Goal: Task Accomplishment & Management: Manage account settings

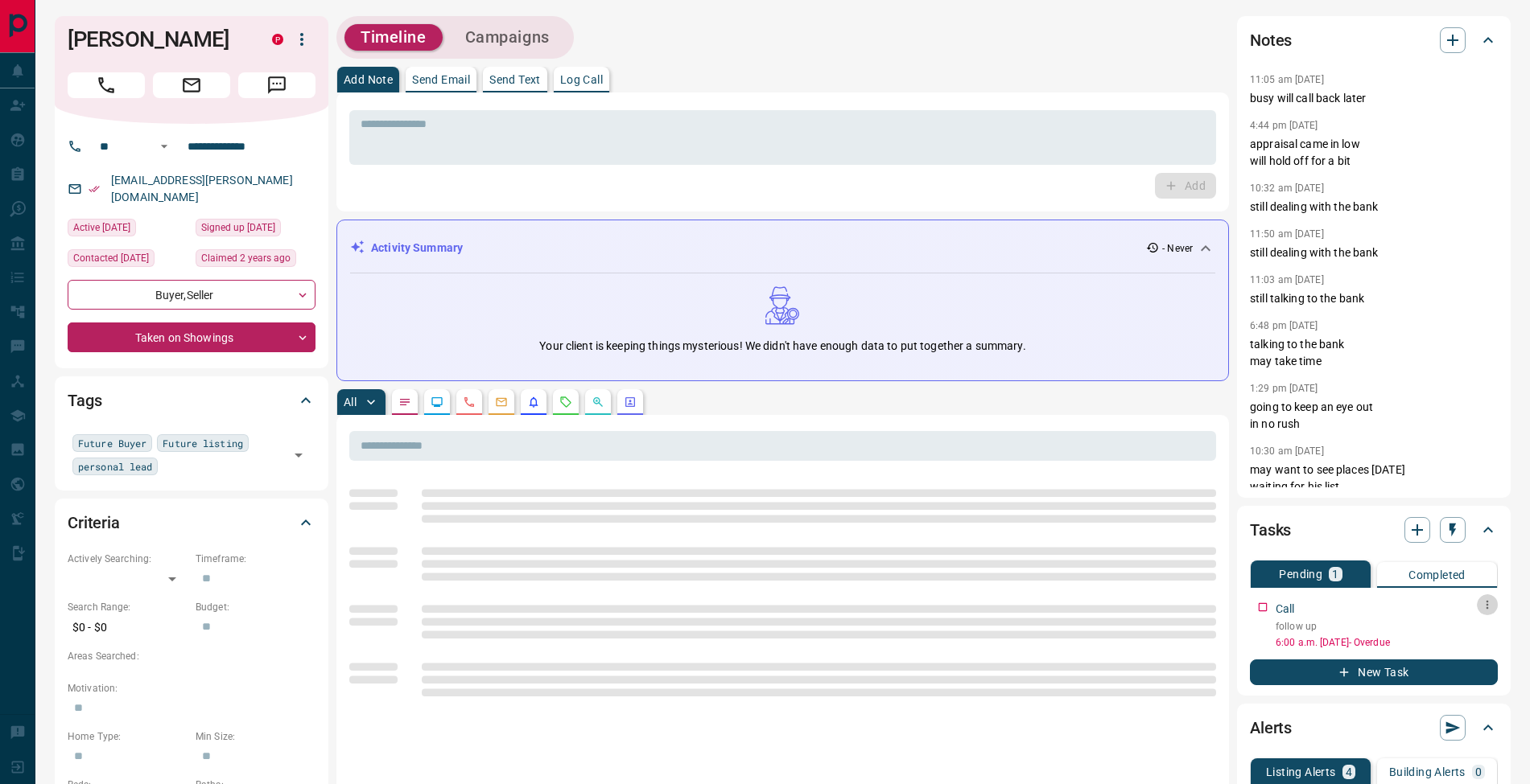
click at [1494, 610] on button "button" at bounding box center [1487, 605] width 21 height 20
click at [1483, 630] on li "Edit" at bounding box center [1461, 635] width 71 height 24
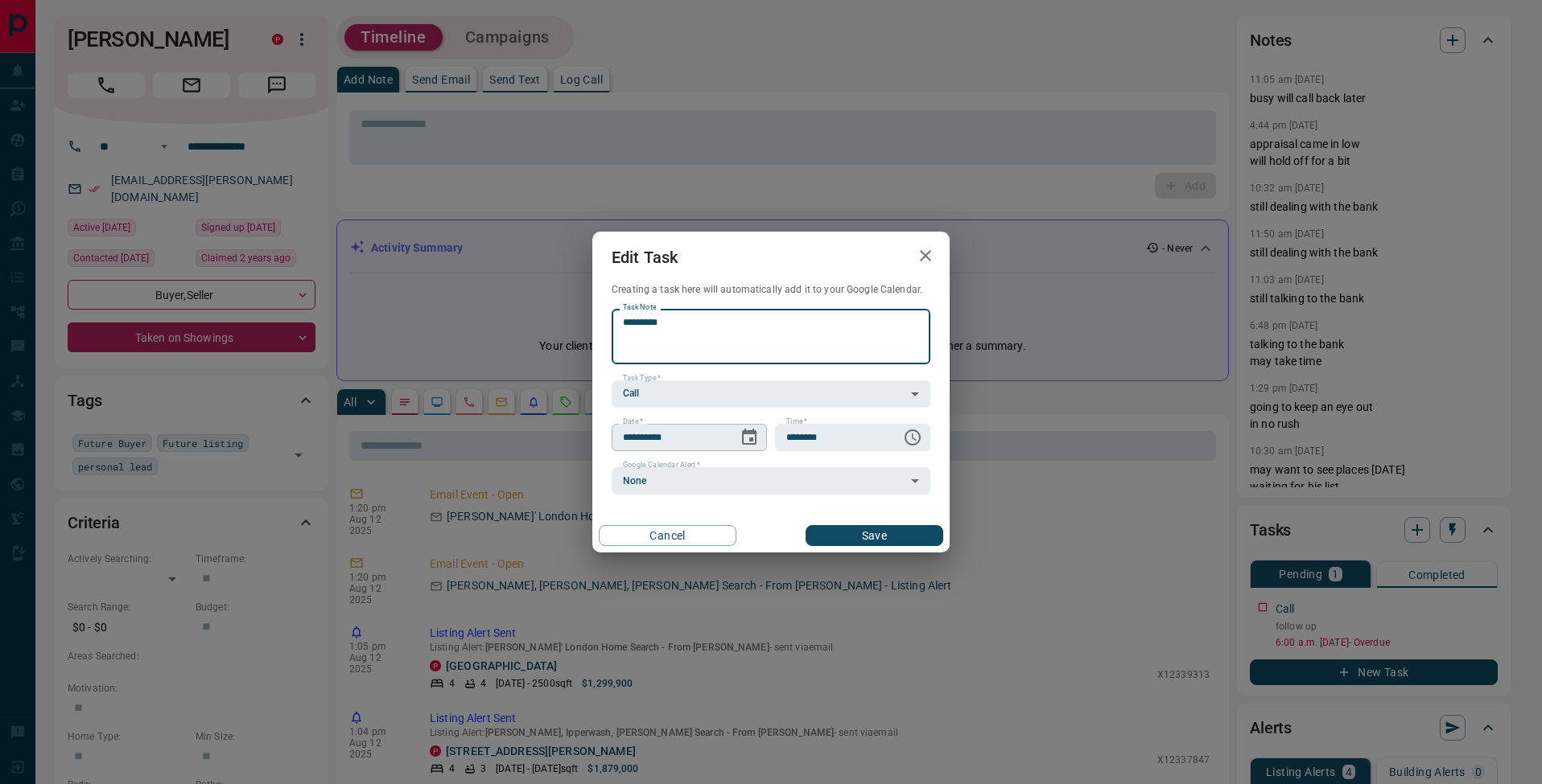
click at [742, 437] on icon "Choose date, selected date is Aug 13, 2025" at bounding box center [749, 437] width 20 height 20
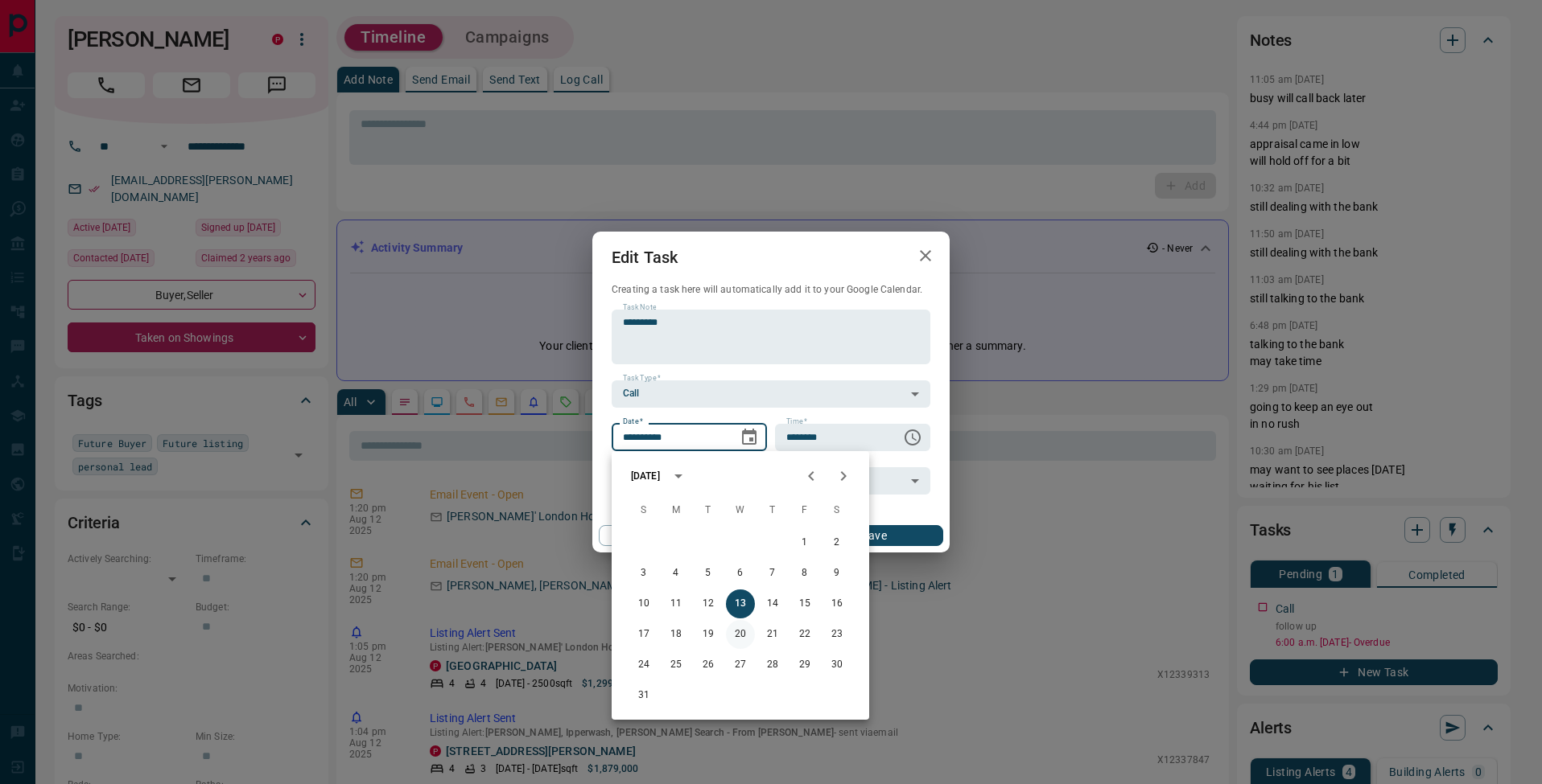
click at [742, 635] on button "20" at bounding box center [741, 635] width 29 height 29
type input "**********"
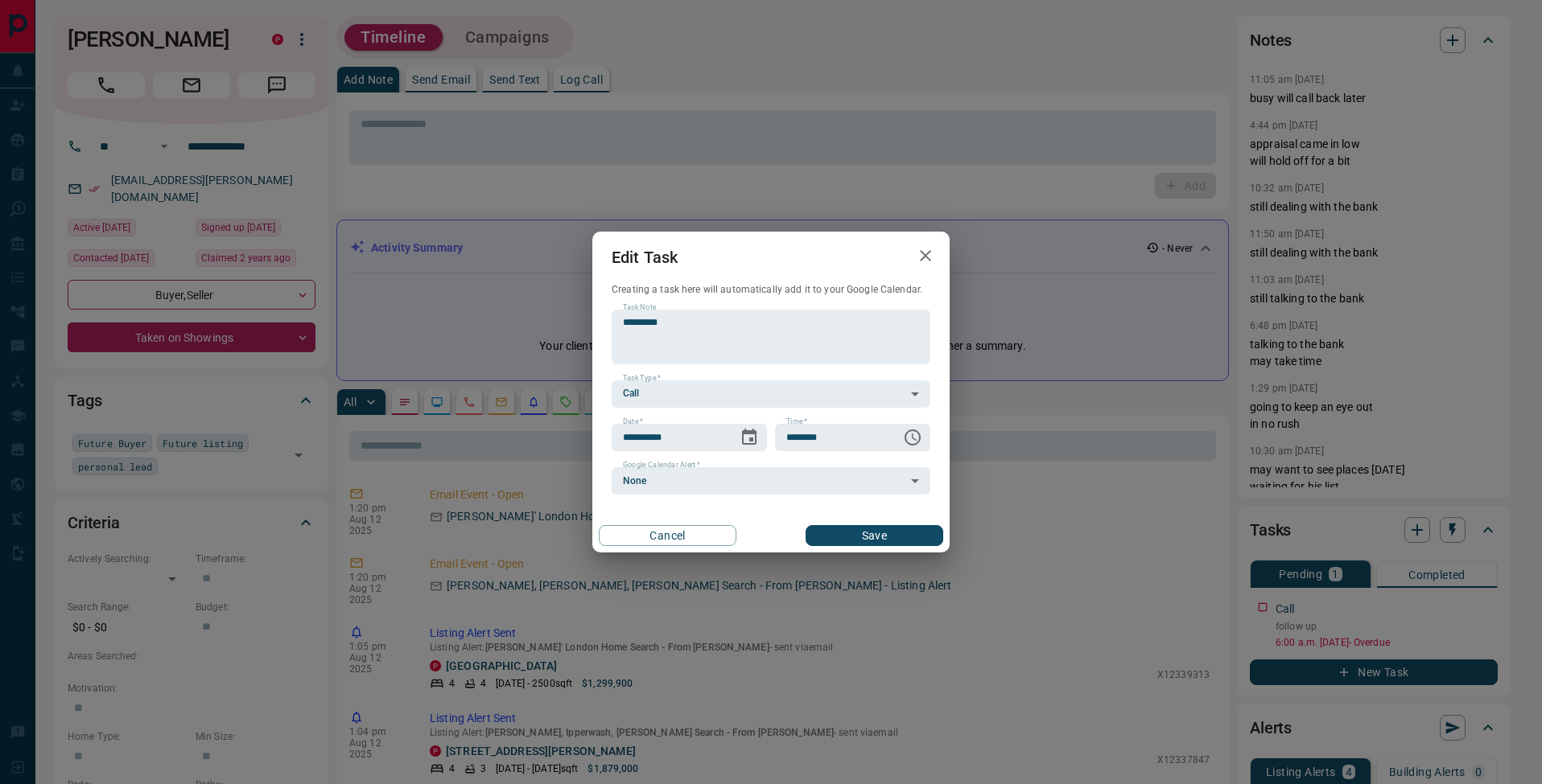
click at [872, 543] on button "Save" at bounding box center [874, 535] width 138 height 20
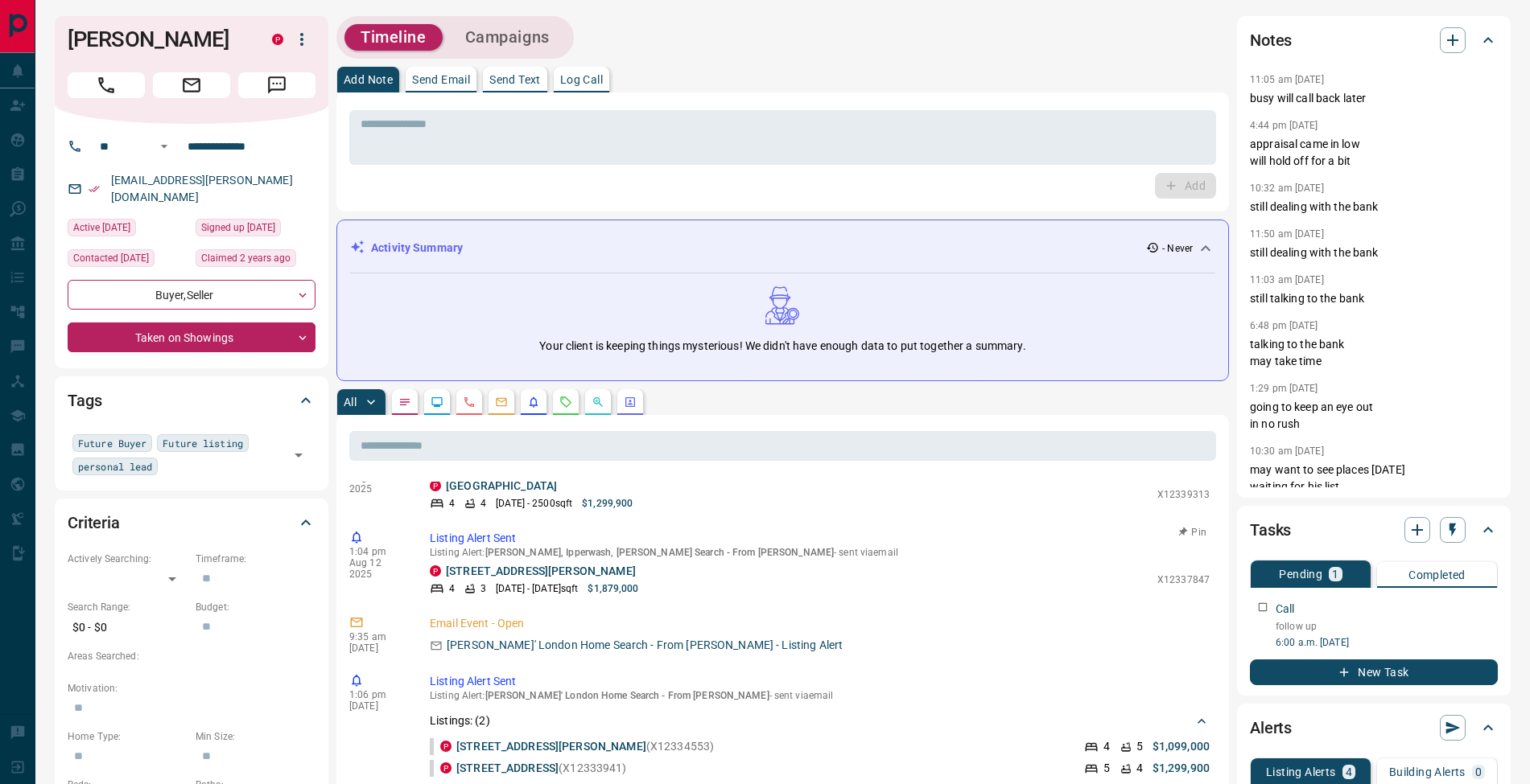
scroll to position [234, 0]
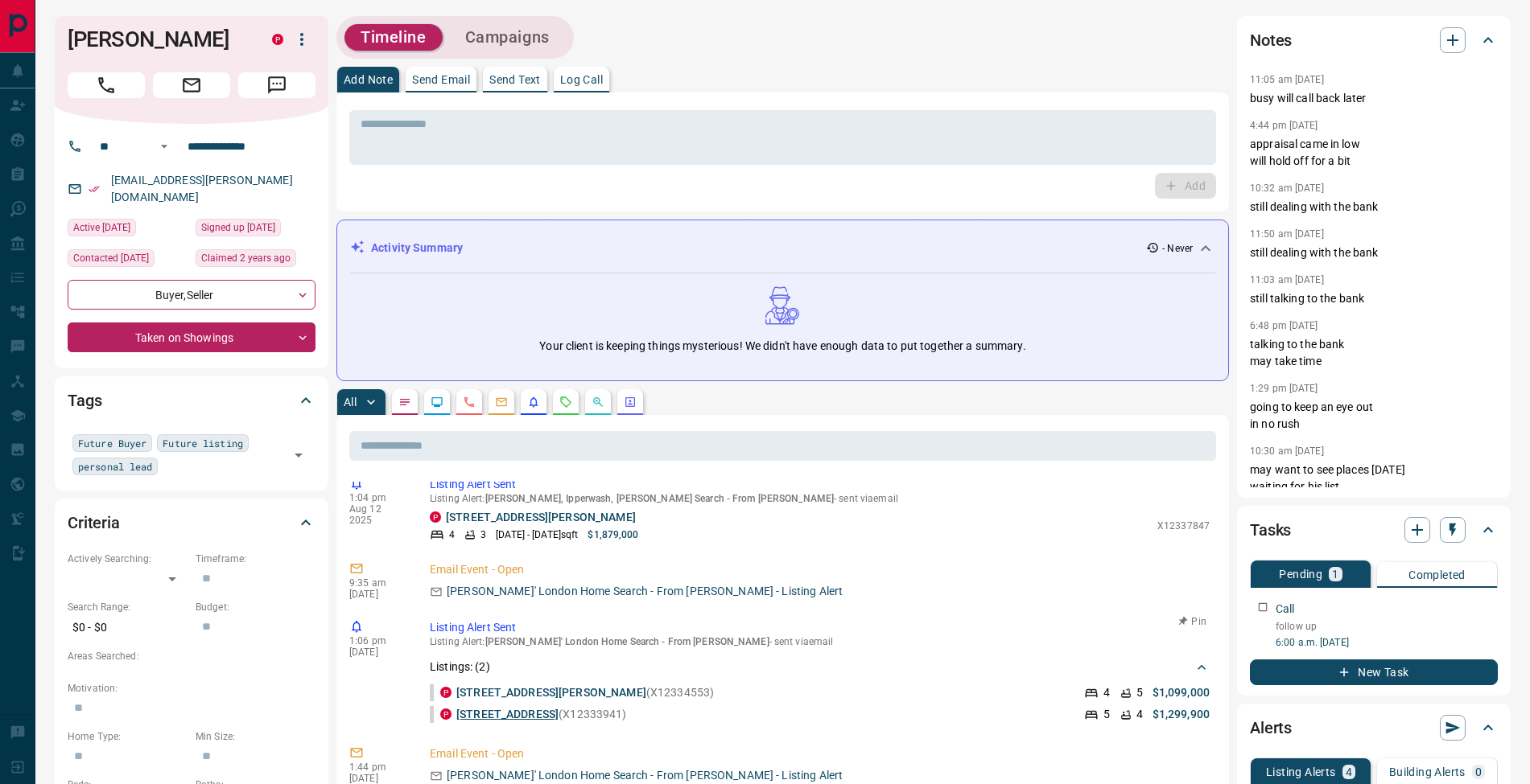
click at [536, 708] on link "[STREET_ADDRESS]" at bounding box center [507, 714] width 103 height 13
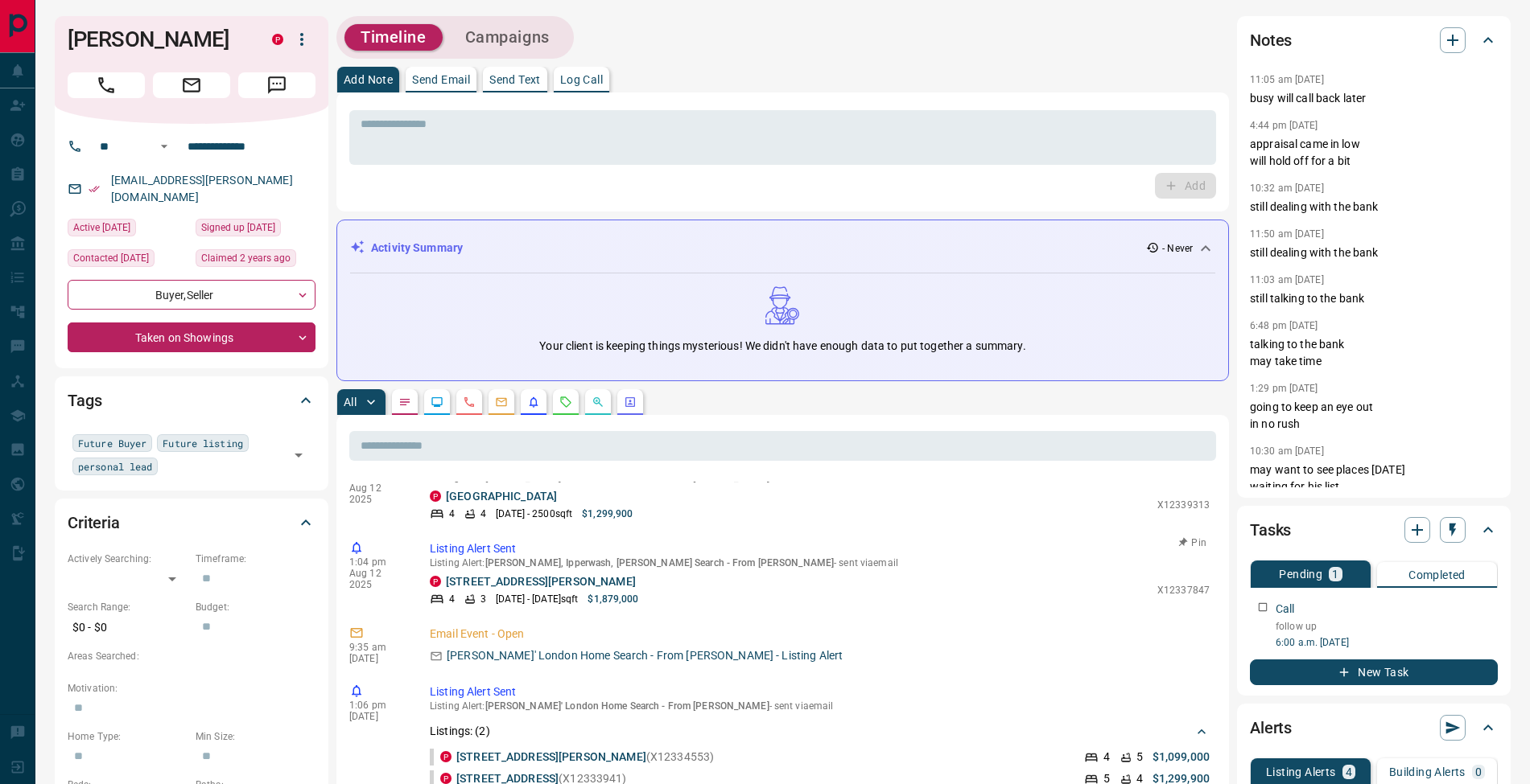
scroll to position [0, 0]
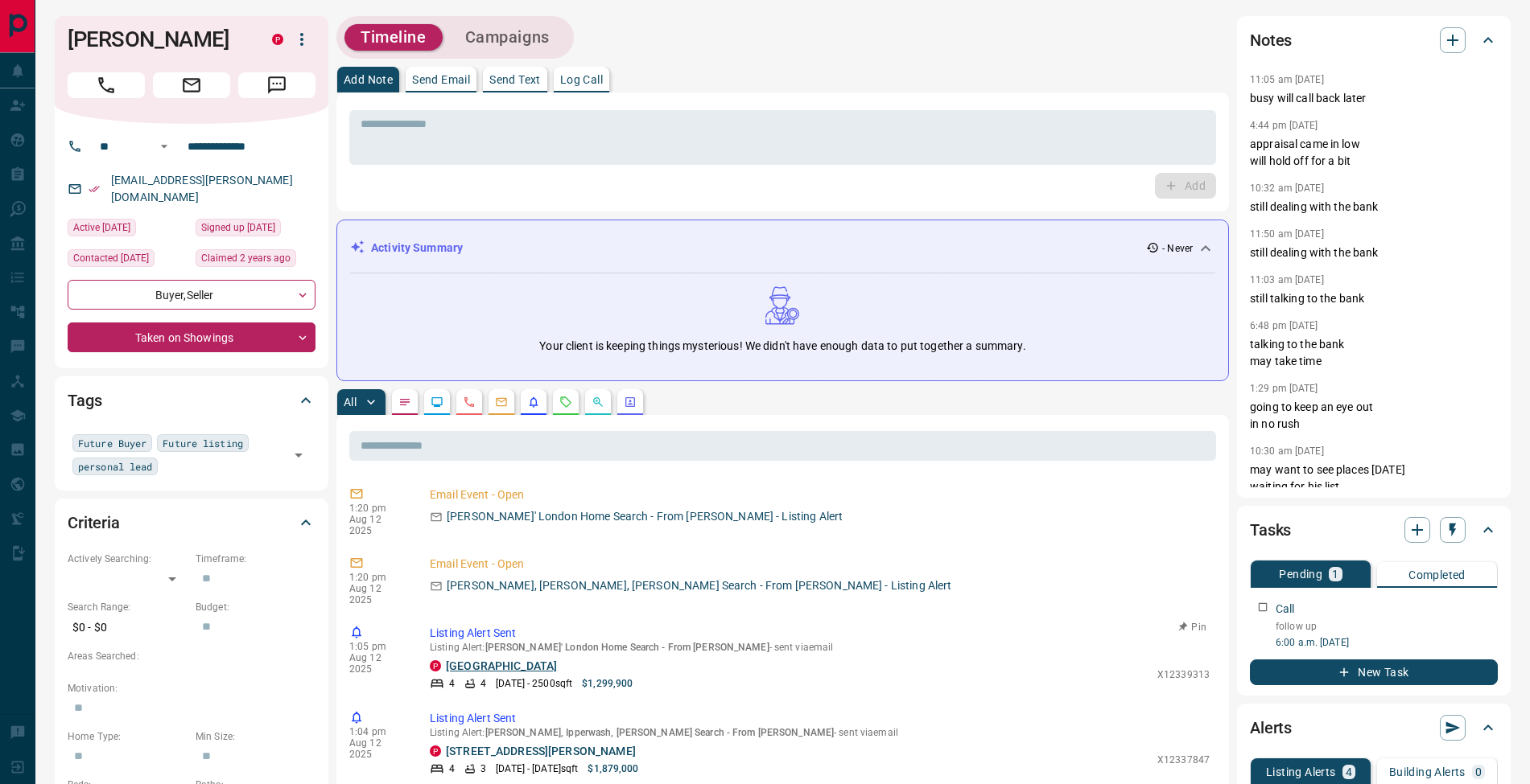
click at [497, 659] on link "[GEOGRAPHIC_DATA]" at bounding box center [501, 665] width 111 height 13
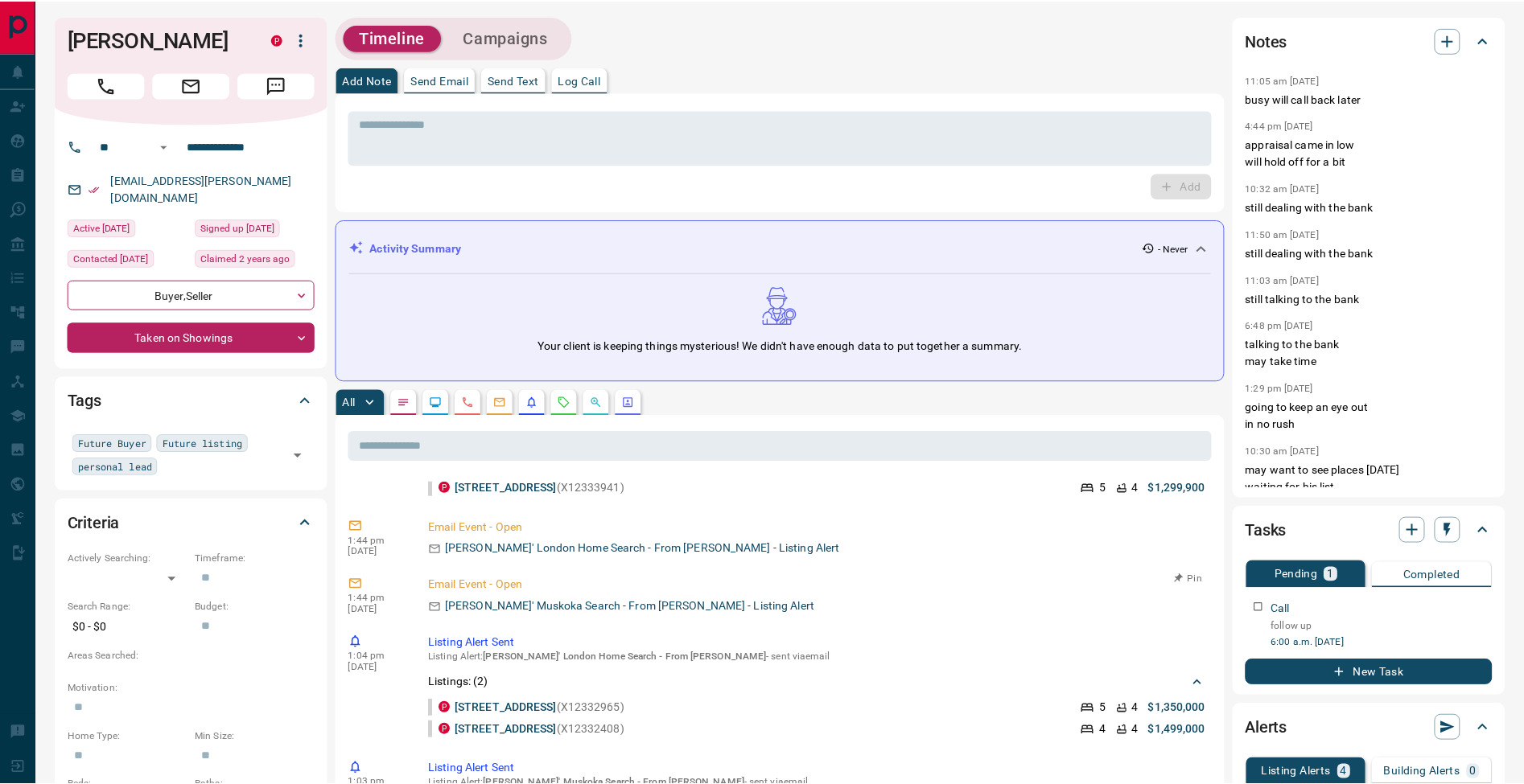
scroll to position [497, 0]
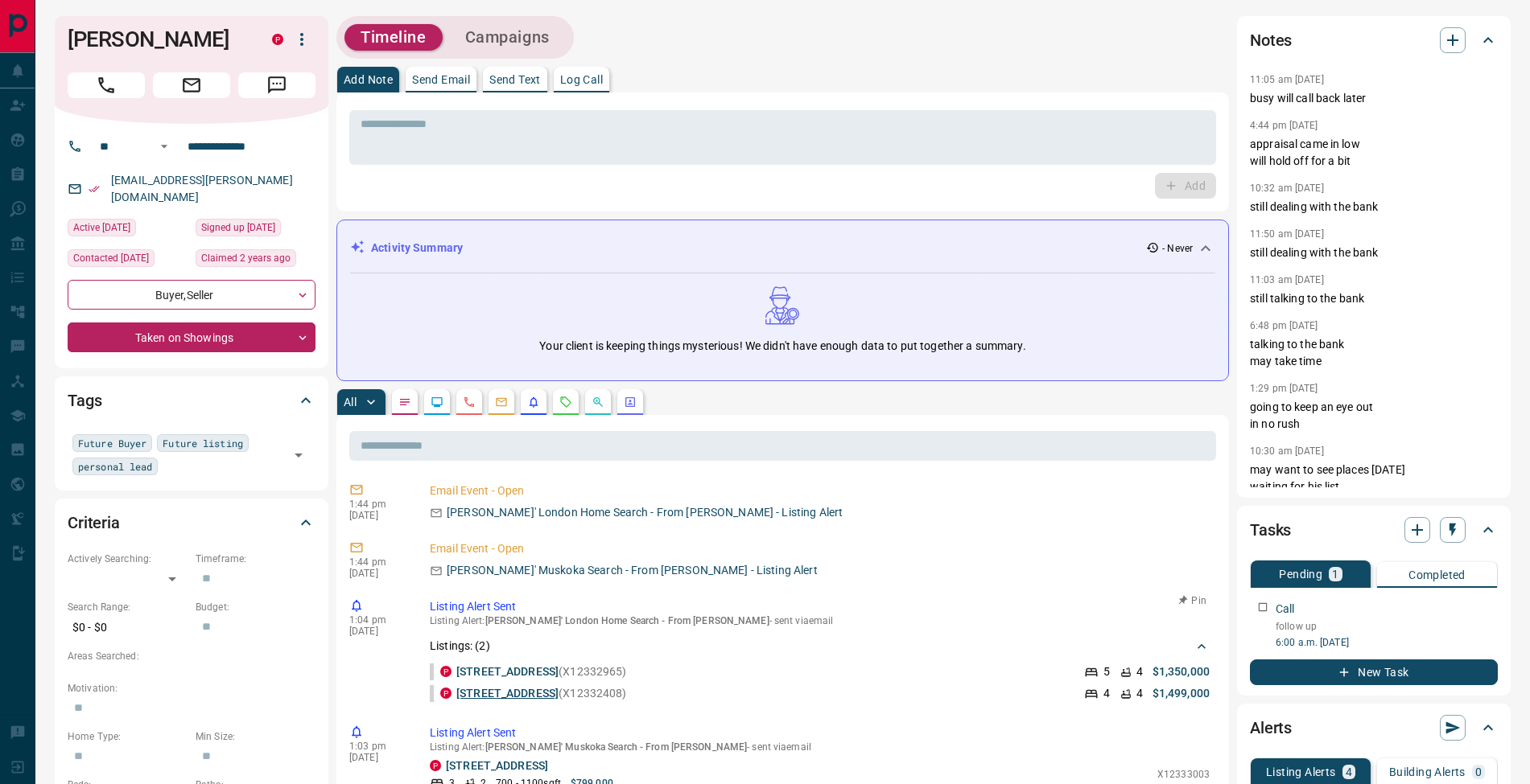
click at [513, 687] on link "[STREET_ADDRESS]" at bounding box center [507, 693] width 103 height 13
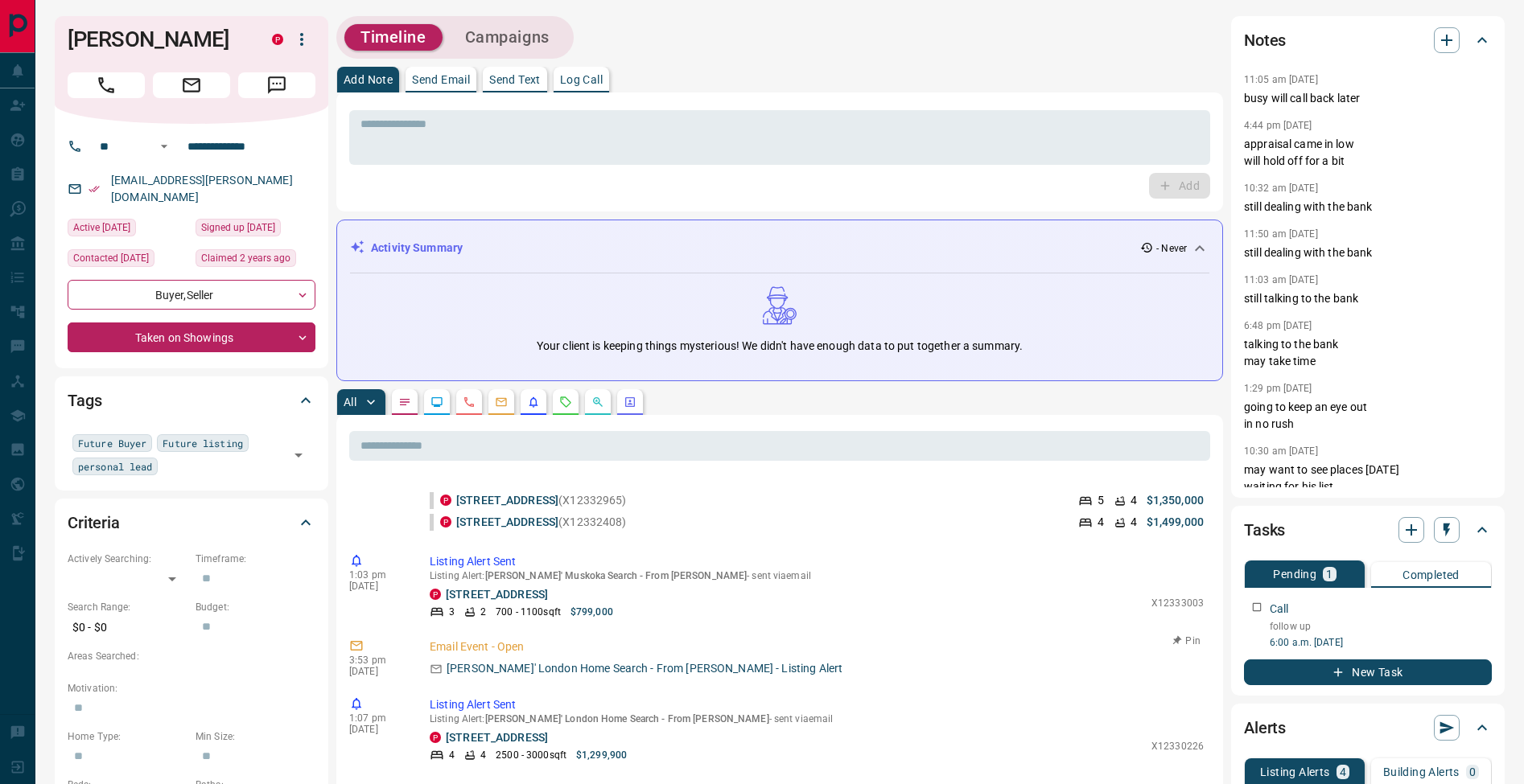
scroll to position [777, 0]
click at [490, 731] on link "[STREET_ADDRESS]" at bounding box center [497, 737] width 103 height 13
